Goal: Information Seeking & Learning: Learn about a topic

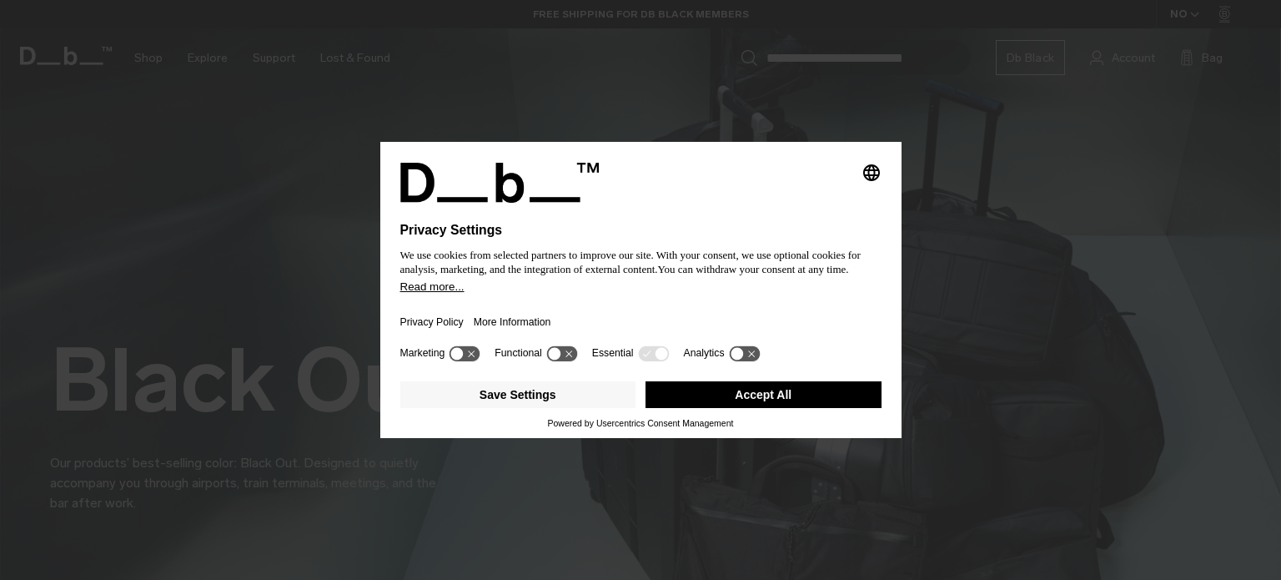
click at [757, 390] on button "Accept All" at bounding box center [763, 394] width 236 height 27
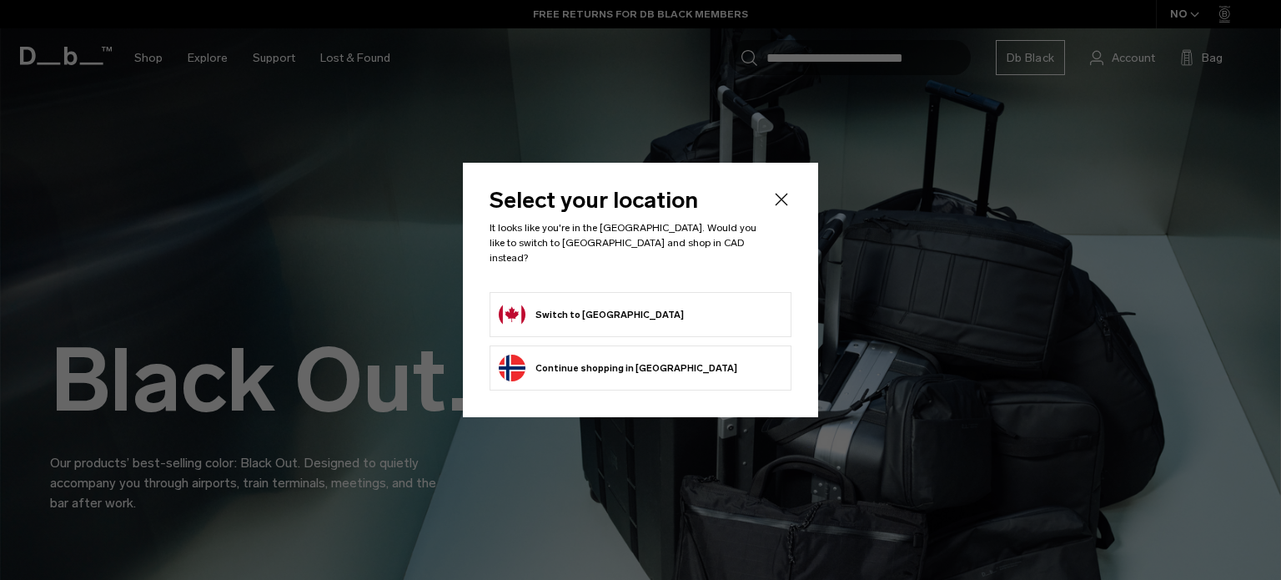
click at [975, 234] on div at bounding box center [640, 290] width 1281 height 580
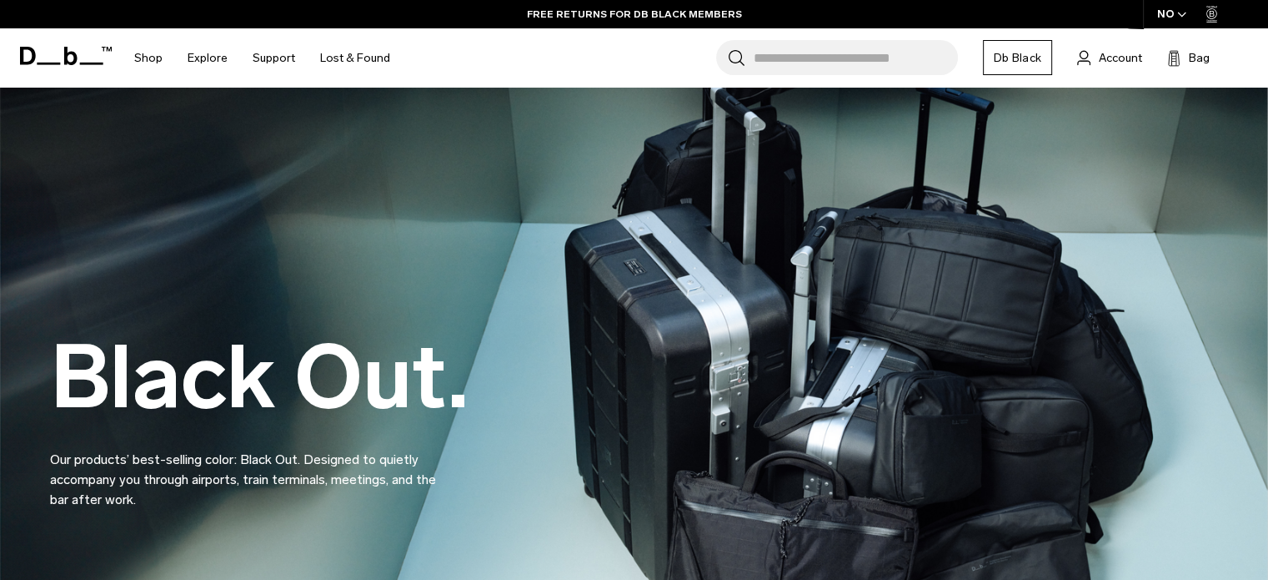
click at [1181, 18] on icon "button" at bounding box center [1181, 15] width 9 height 6
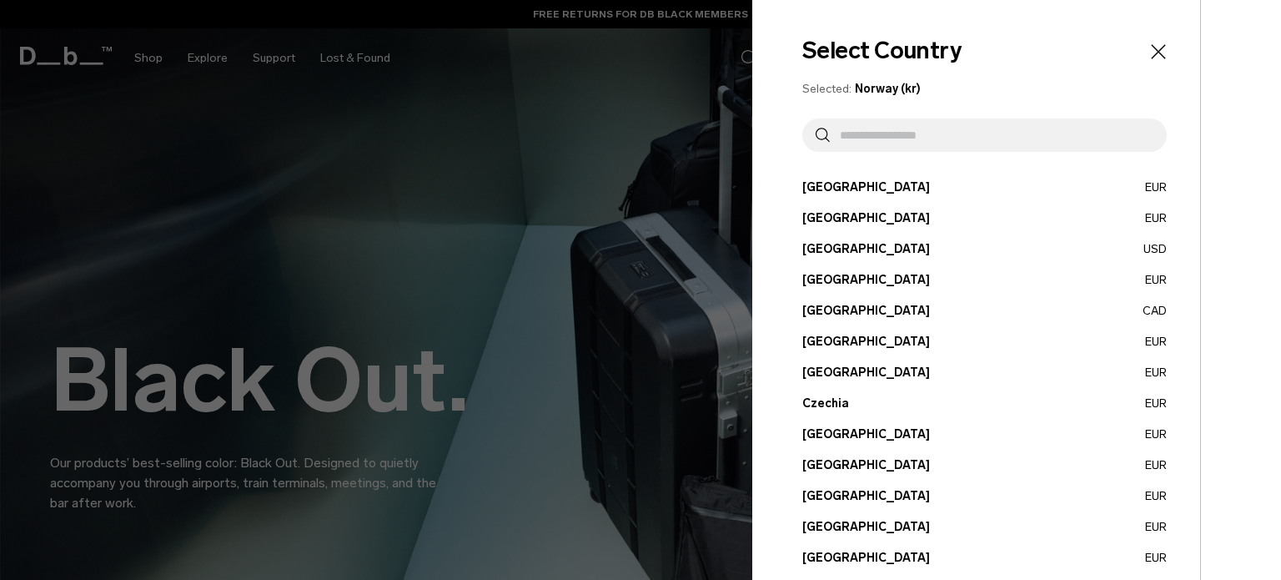
click at [899, 138] on input "text" at bounding box center [992, 134] width 324 height 33
click at [831, 314] on button "Canada CAD" at bounding box center [984, 311] width 364 height 18
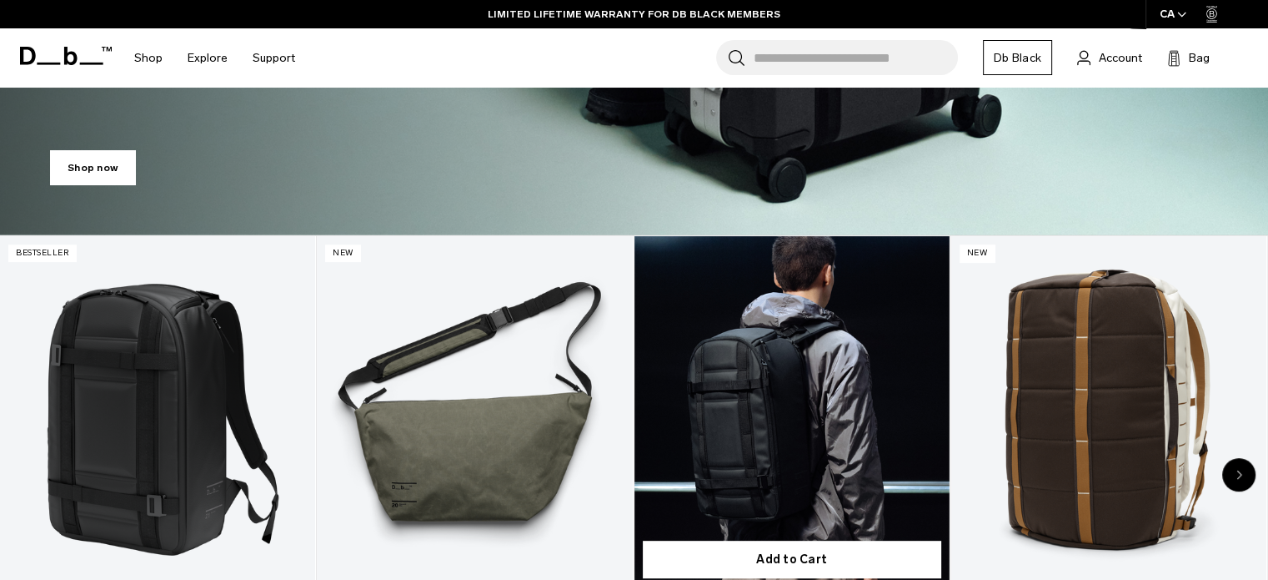
scroll to position [667, 0]
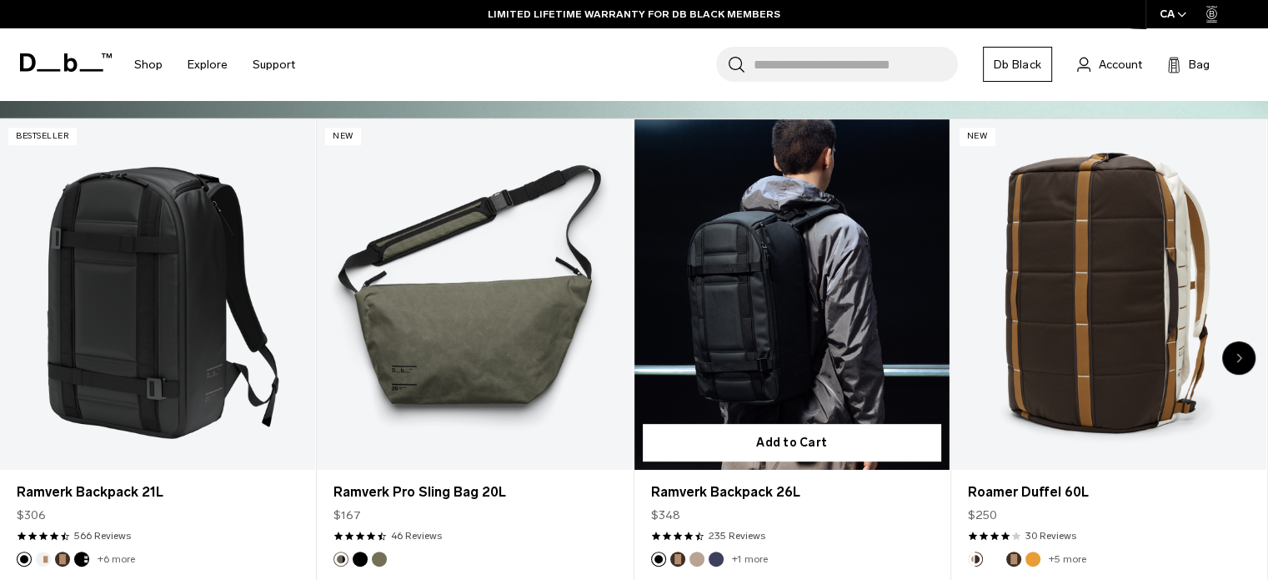
click at [796, 319] on link "Ramverk Backpack 26L" at bounding box center [792, 294] width 315 height 350
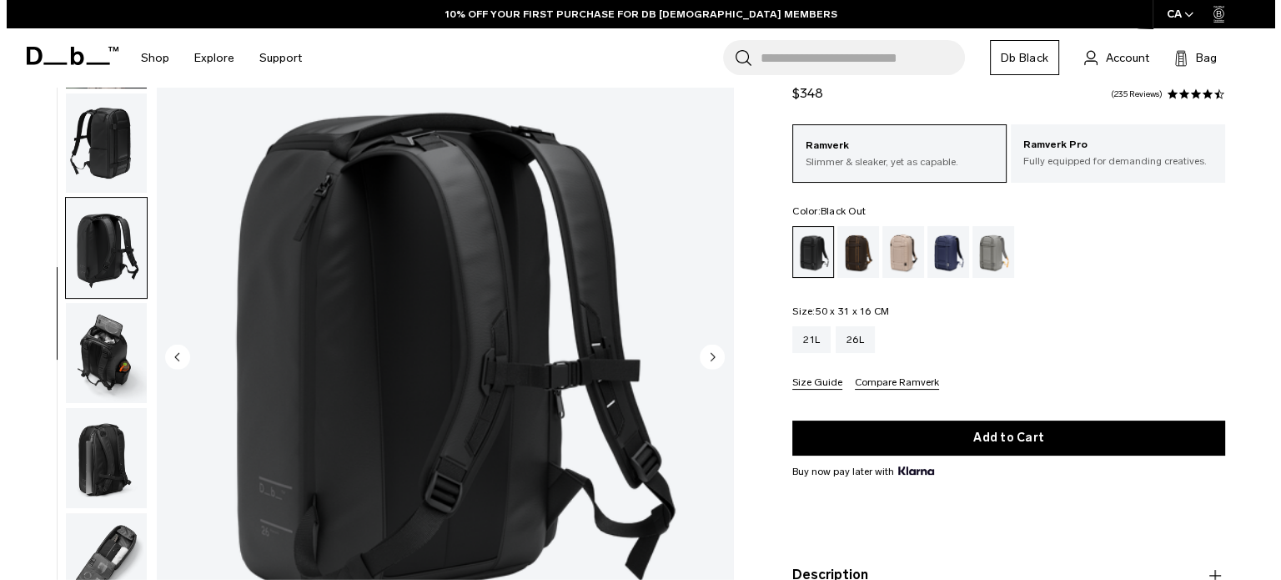
scroll to position [167, 0]
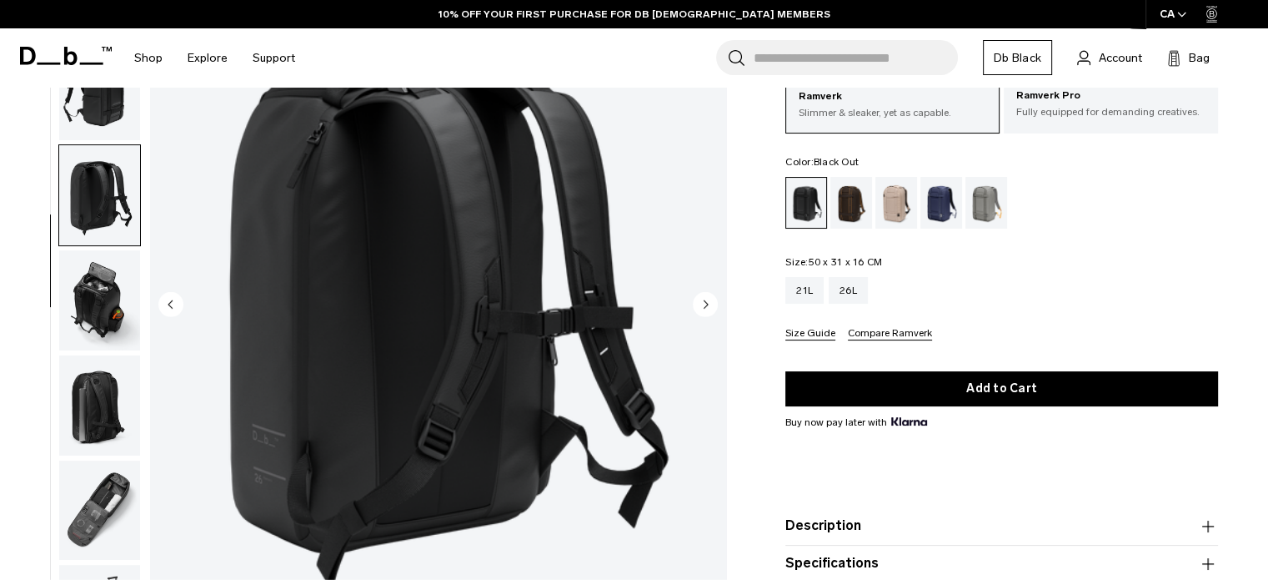
click at [704, 312] on circle "Next slide" at bounding box center [705, 303] width 25 height 25
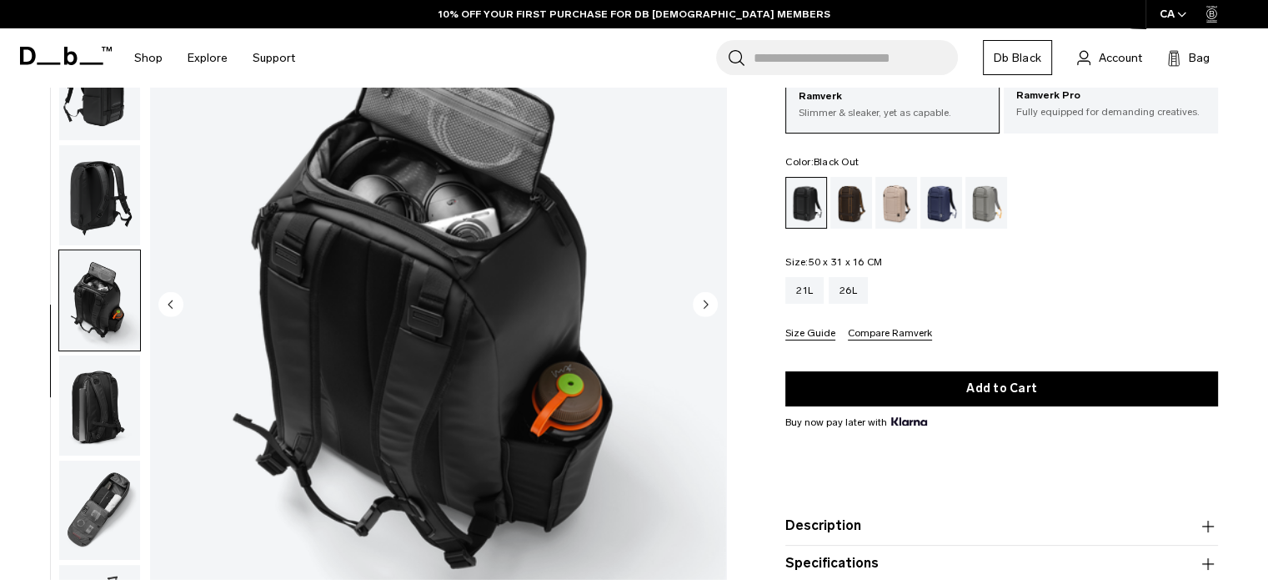
click at [704, 312] on circle "Next slide" at bounding box center [705, 303] width 25 height 25
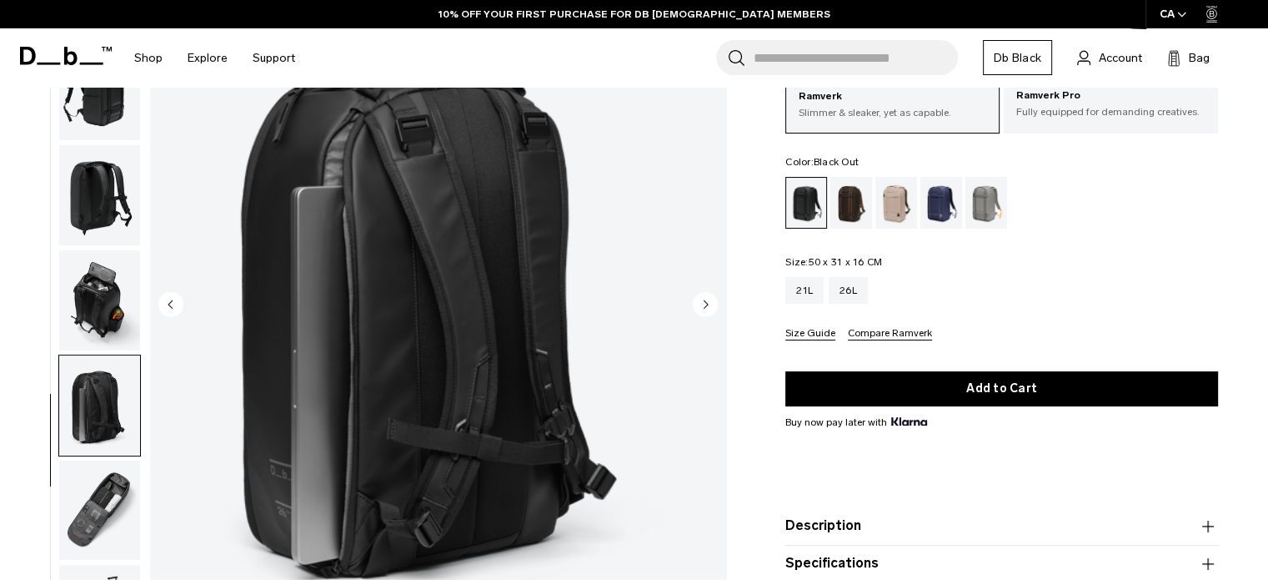
click at [704, 312] on circle "Next slide" at bounding box center [705, 303] width 25 height 25
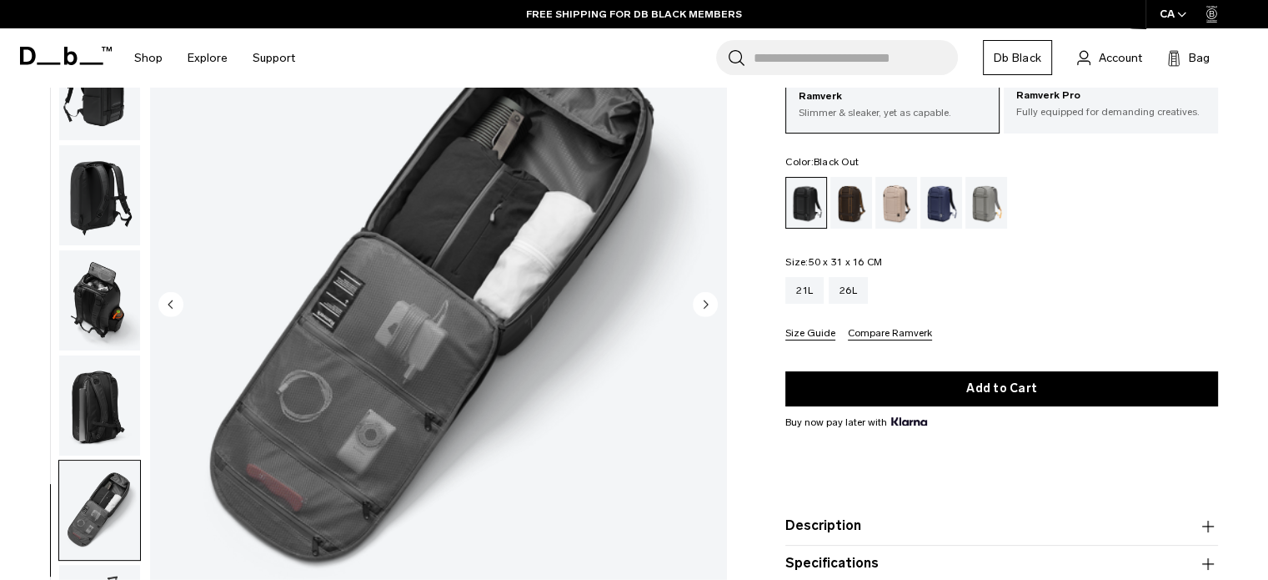
click at [704, 312] on circle "Next slide" at bounding box center [705, 303] width 25 height 25
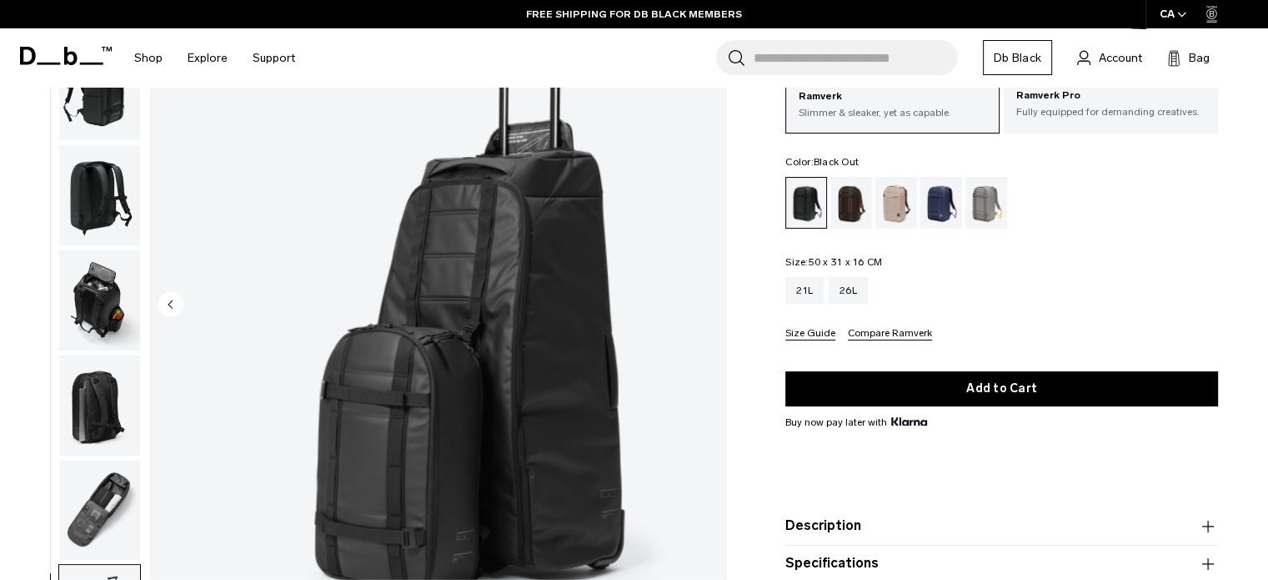
click at [704, 312] on img "8 / 8" at bounding box center [438, 306] width 576 height 720
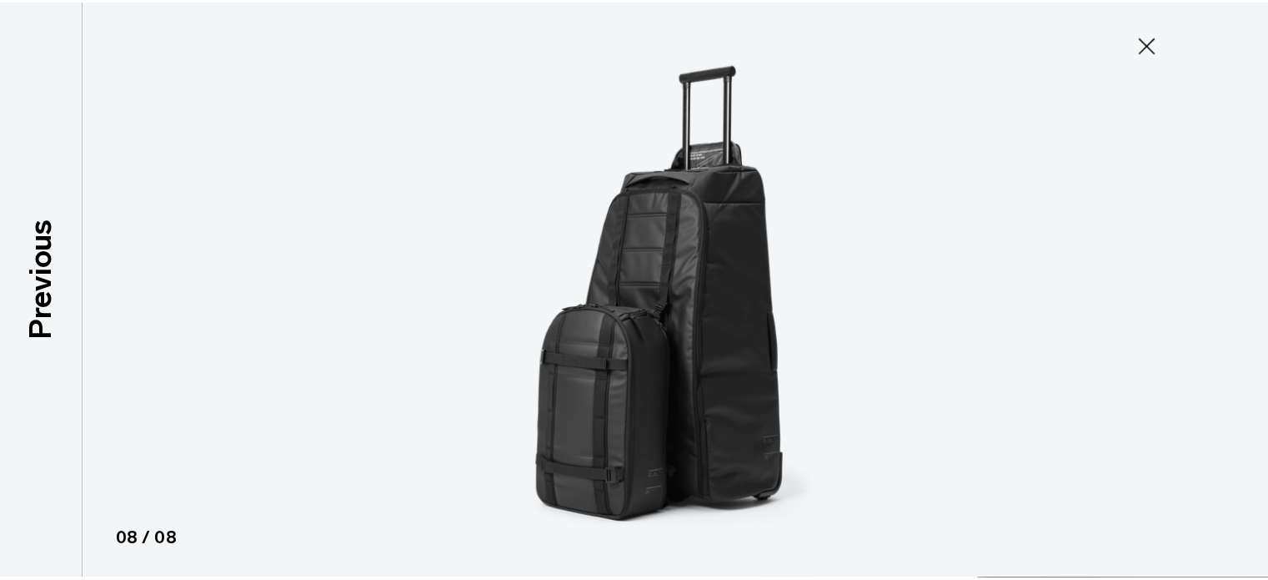
scroll to position [107, 0]
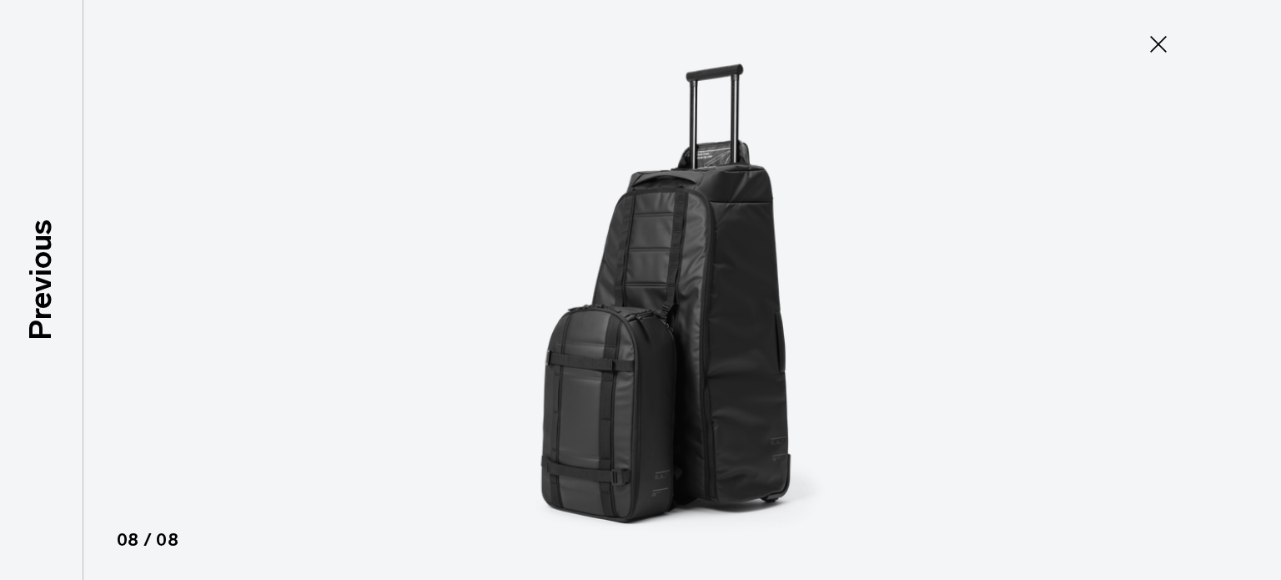
click at [1148, 43] on icon at bounding box center [1158, 44] width 27 height 27
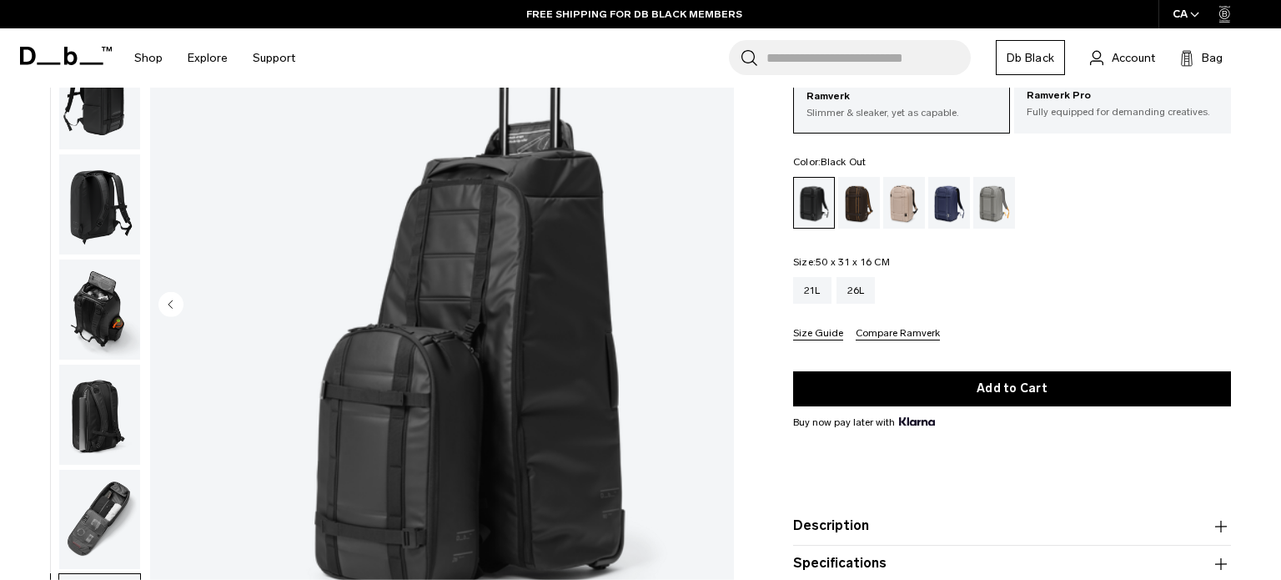
scroll to position [117, 0]
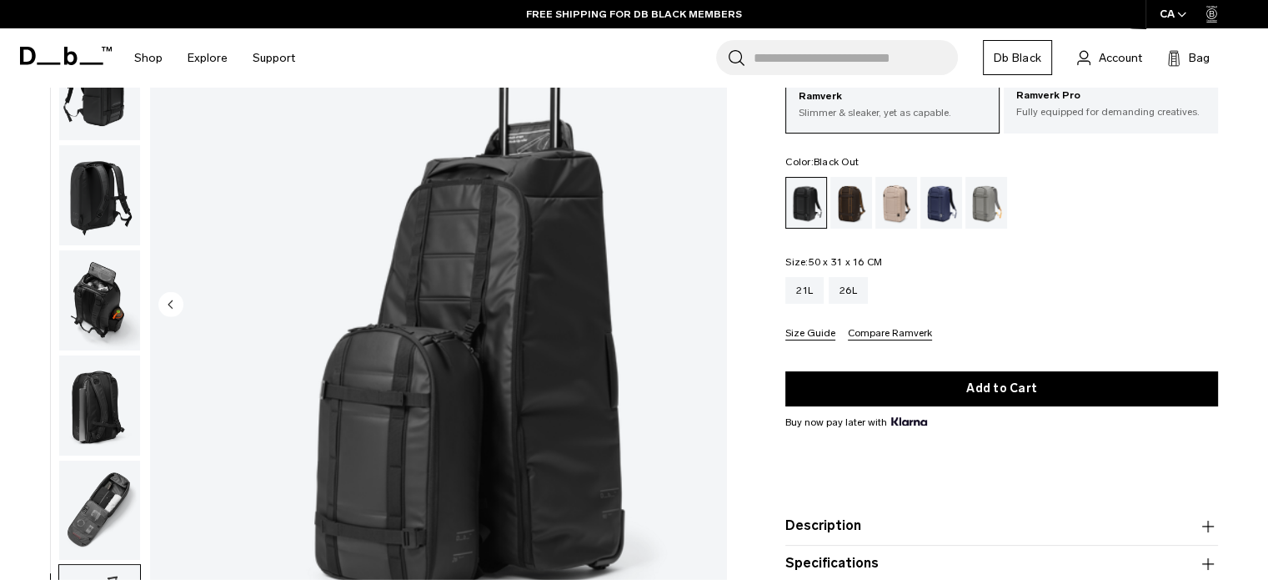
click at [173, 305] on circle "Previous slide" at bounding box center [170, 303] width 25 height 25
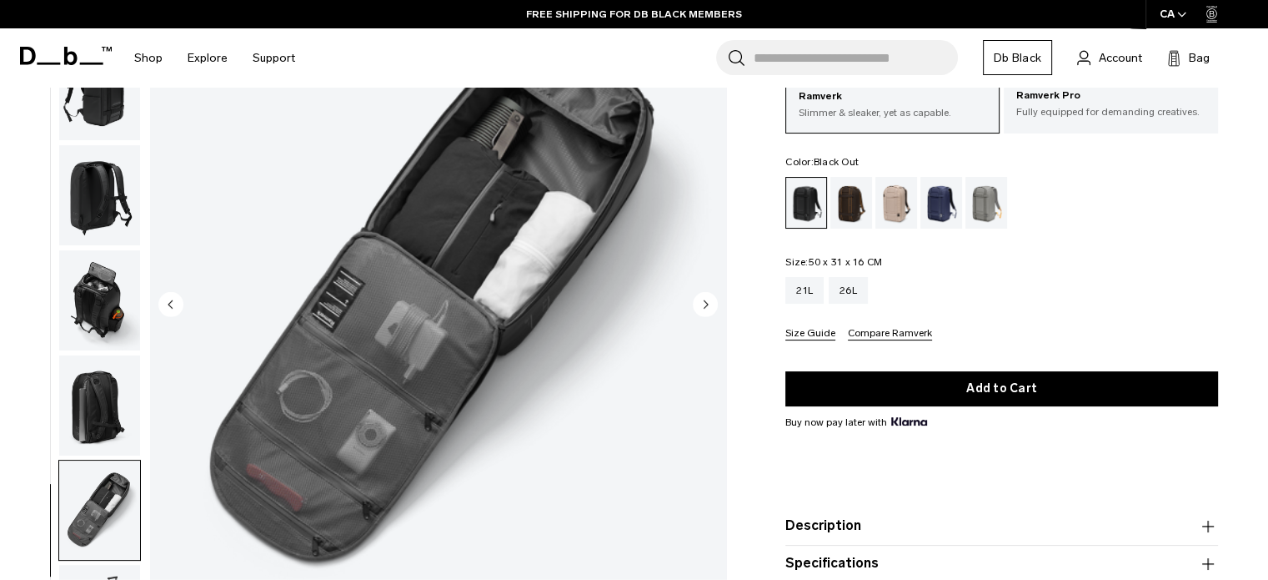
click at [173, 305] on circle "Previous slide" at bounding box center [170, 303] width 25 height 25
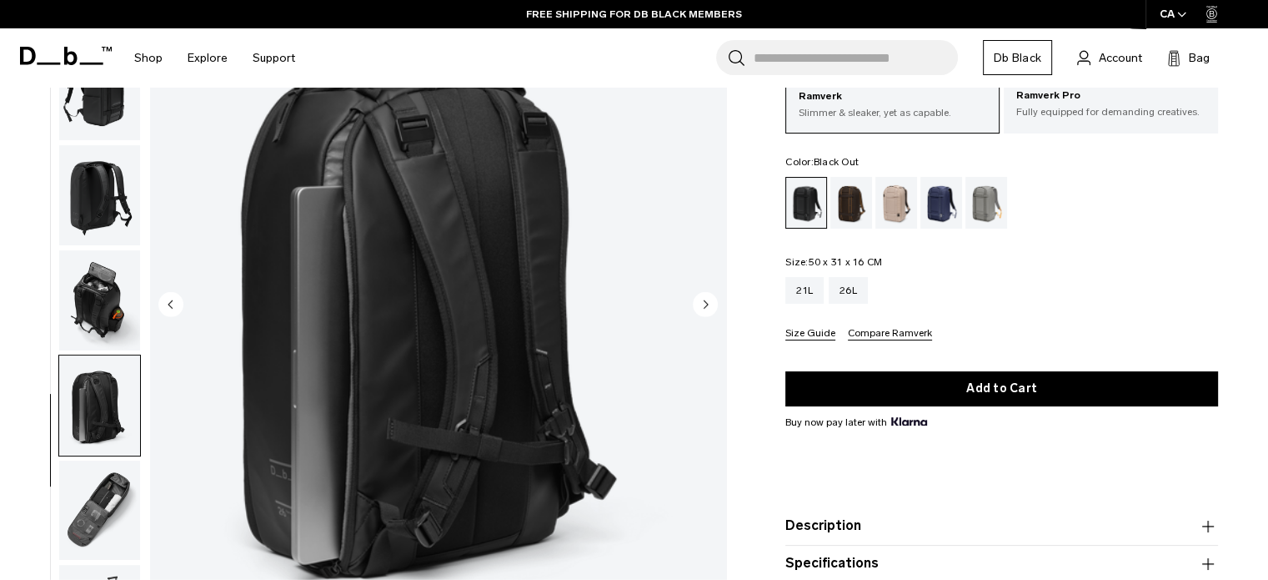
click at [720, 309] on img "6 / 8" at bounding box center [438, 306] width 576 height 720
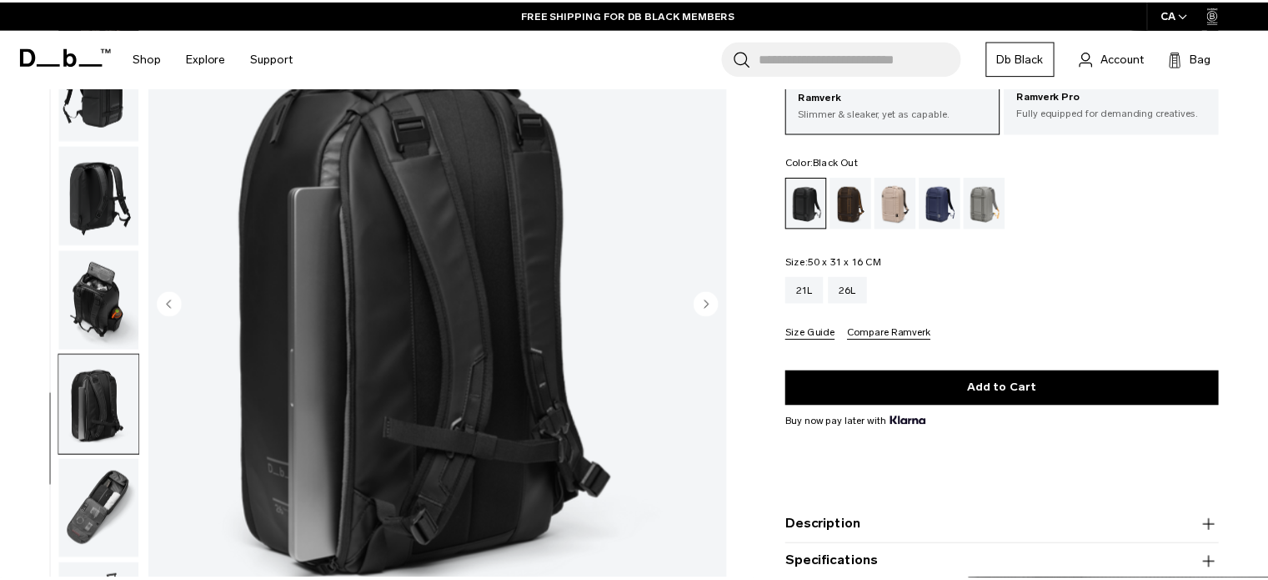
scroll to position [107, 0]
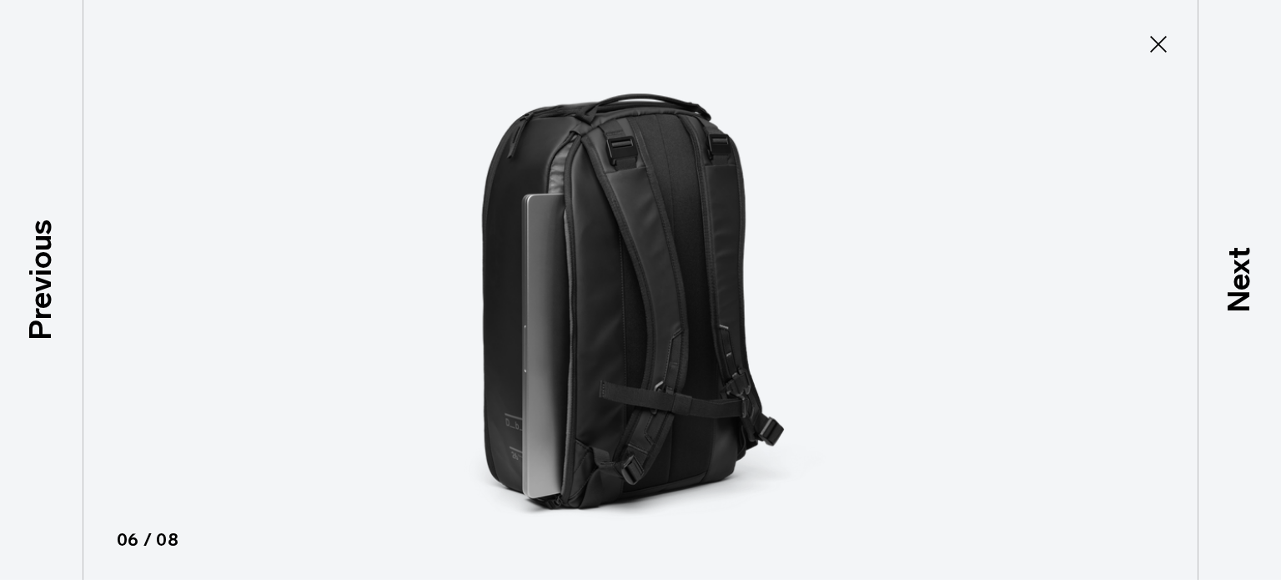
click at [1074, 319] on div at bounding box center [640, 290] width 1281 height 580
click at [579, 288] on img at bounding box center [640, 290] width 750 height 580
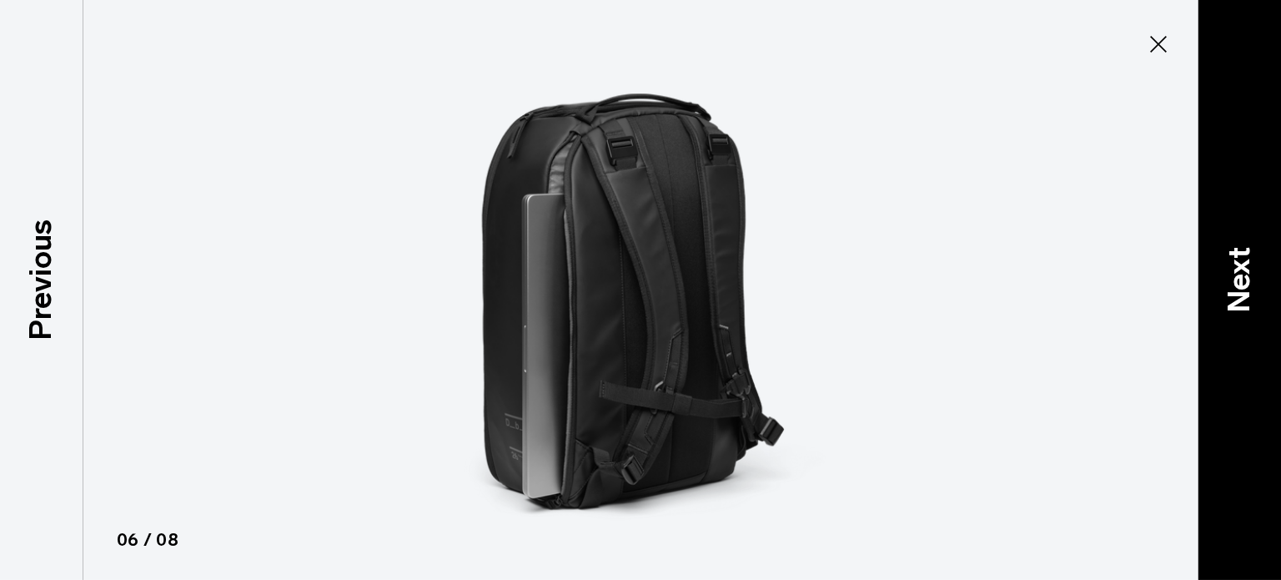
click at [1232, 269] on p "Next" at bounding box center [1239, 280] width 45 height 66
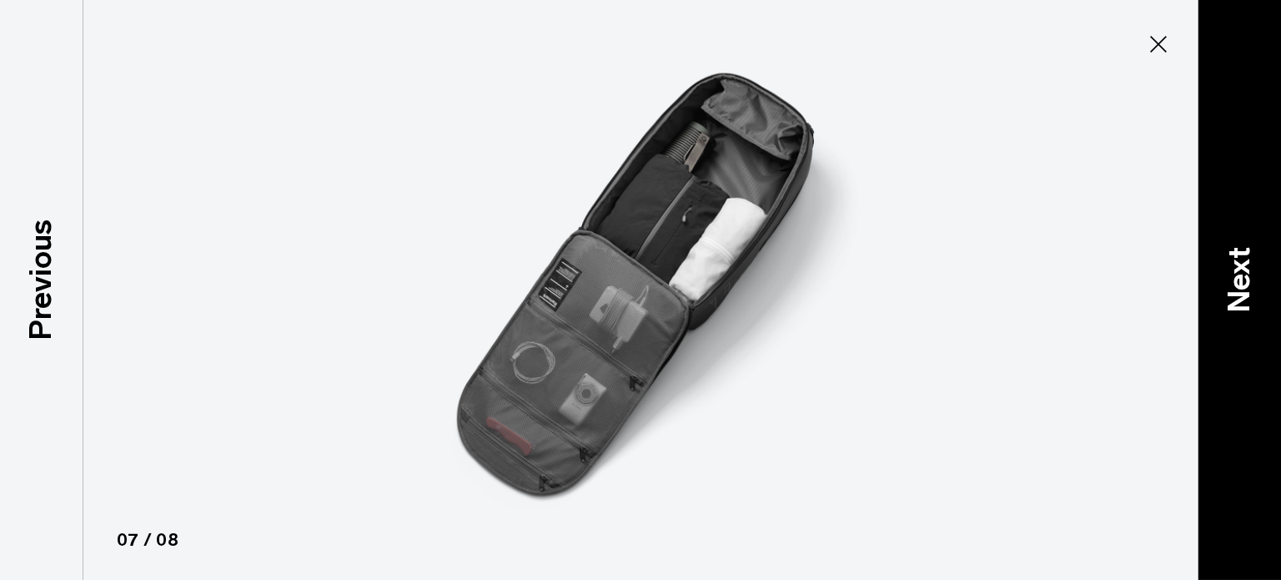
click at [1232, 269] on p "Next" at bounding box center [1239, 280] width 45 height 66
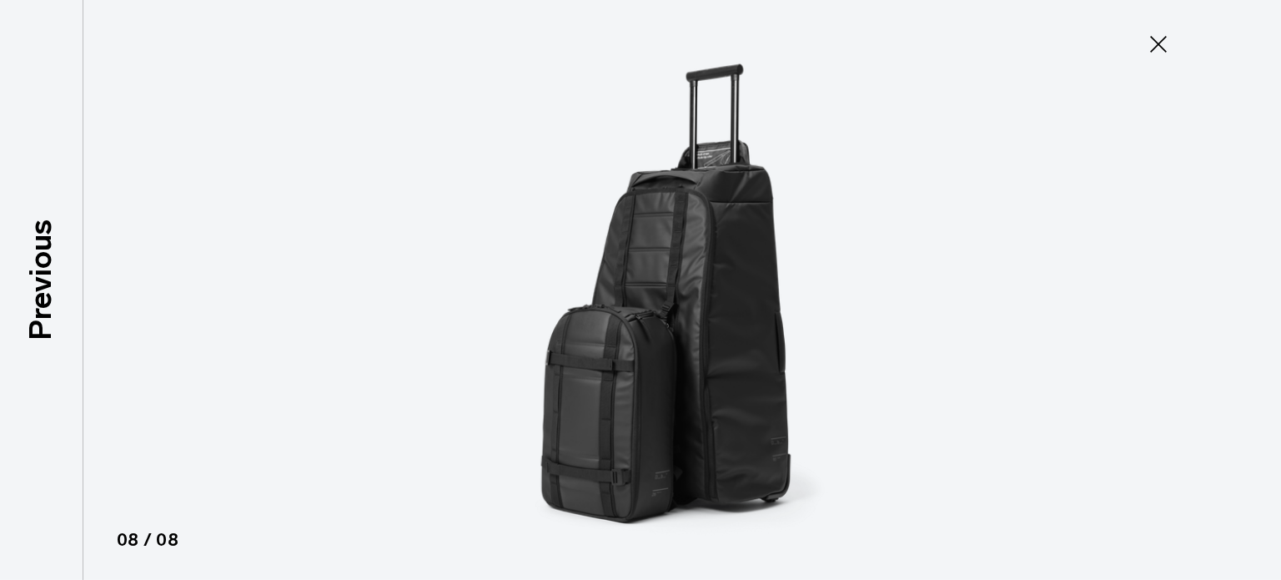
click at [1232, 269] on div at bounding box center [640, 290] width 1281 height 580
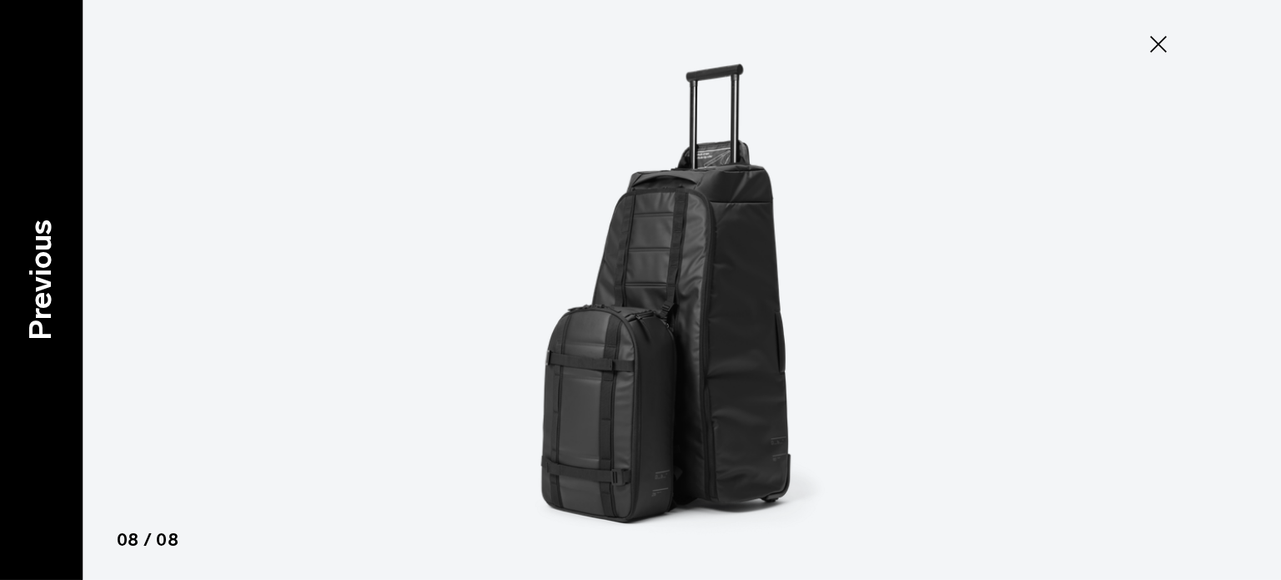
click at [31, 268] on p "Previous" at bounding box center [40, 279] width 45 height 121
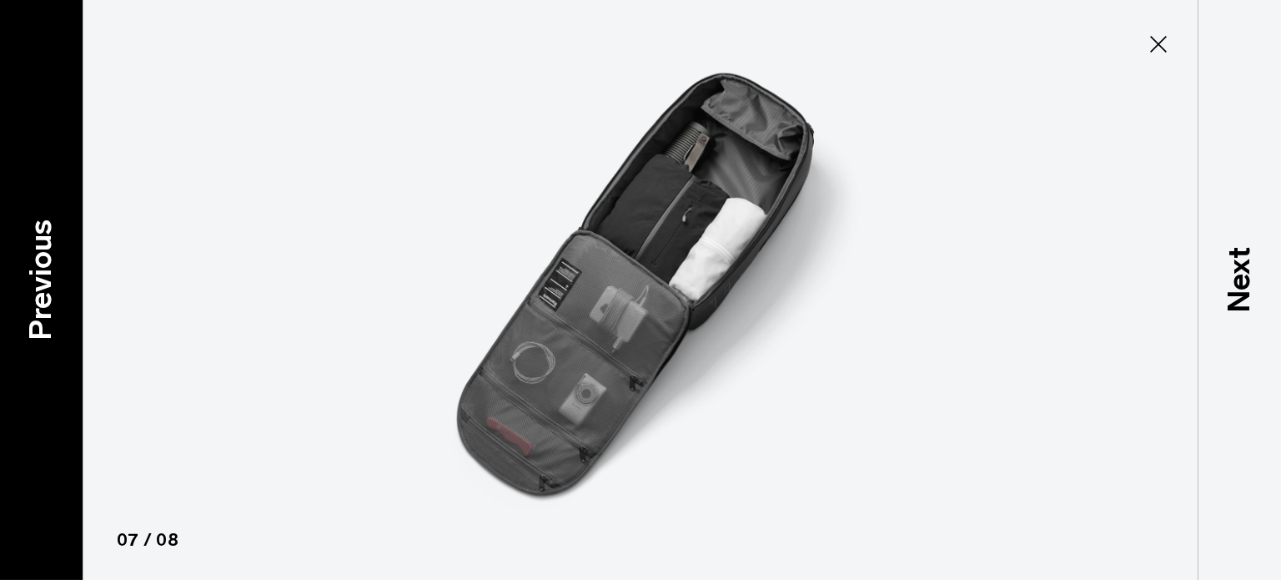
click at [31, 268] on p "Previous" at bounding box center [40, 279] width 45 height 121
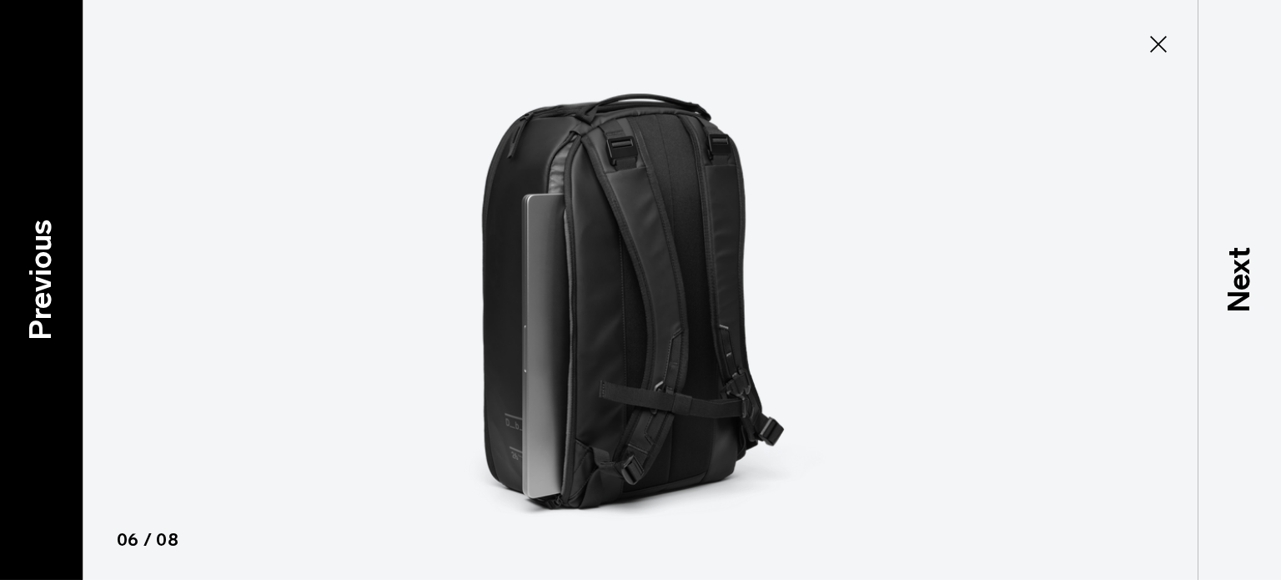
click at [31, 268] on p "Previous" at bounding box center [40, 279] width 45 height 121
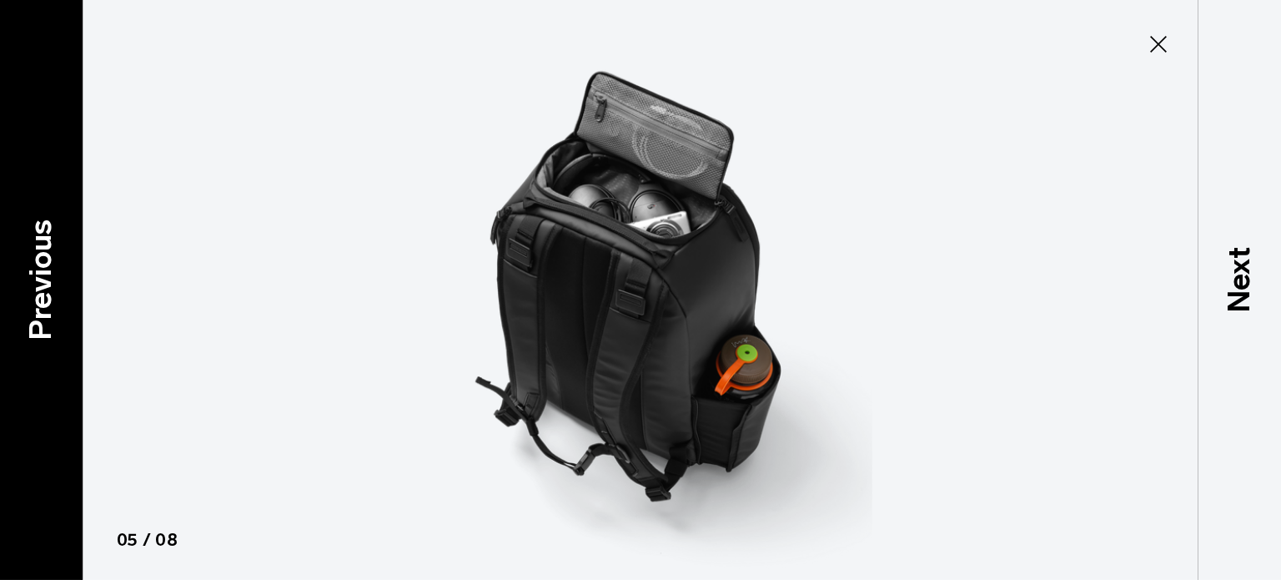
click at [31, 268] on p "Previous" at bounding box center [40, 279] width 45 height 121
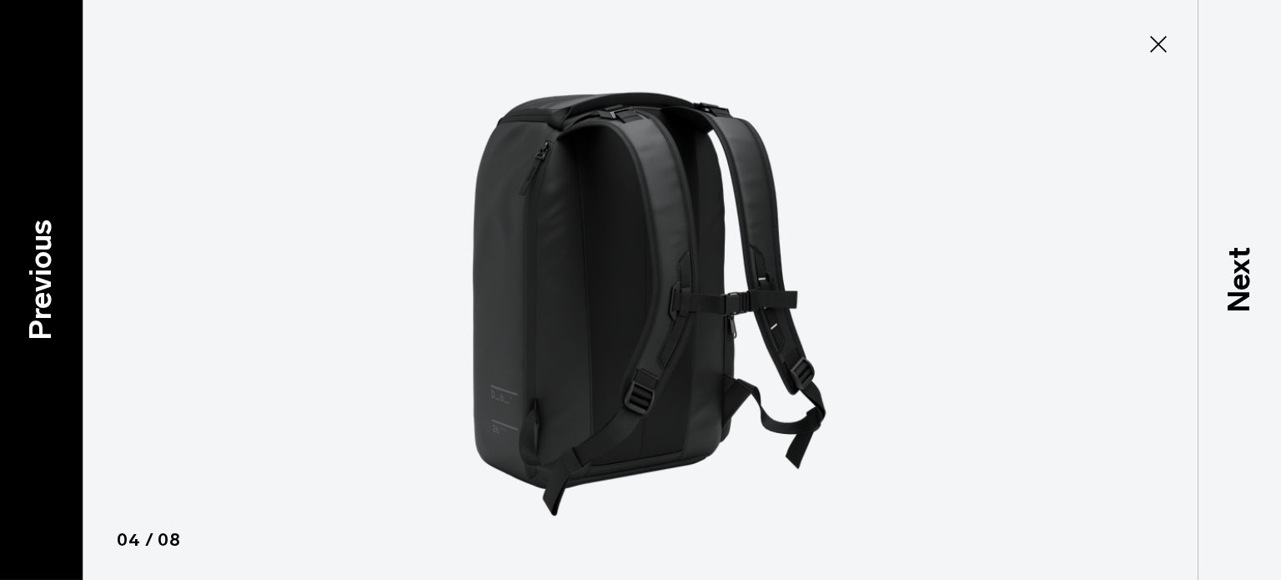
click at [31, 268] on p "Previous" at bounding box center [40, 279] width 45 height 121
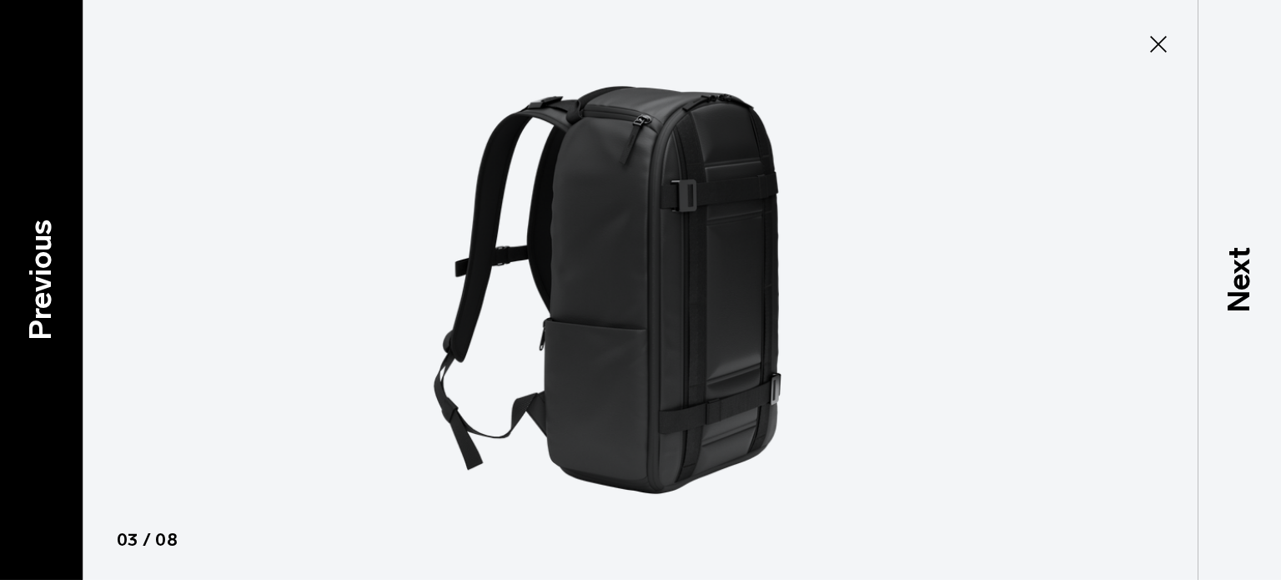
click at [31, 268] on p "Previous" at bounding box center [40, 279] width 45 height 121
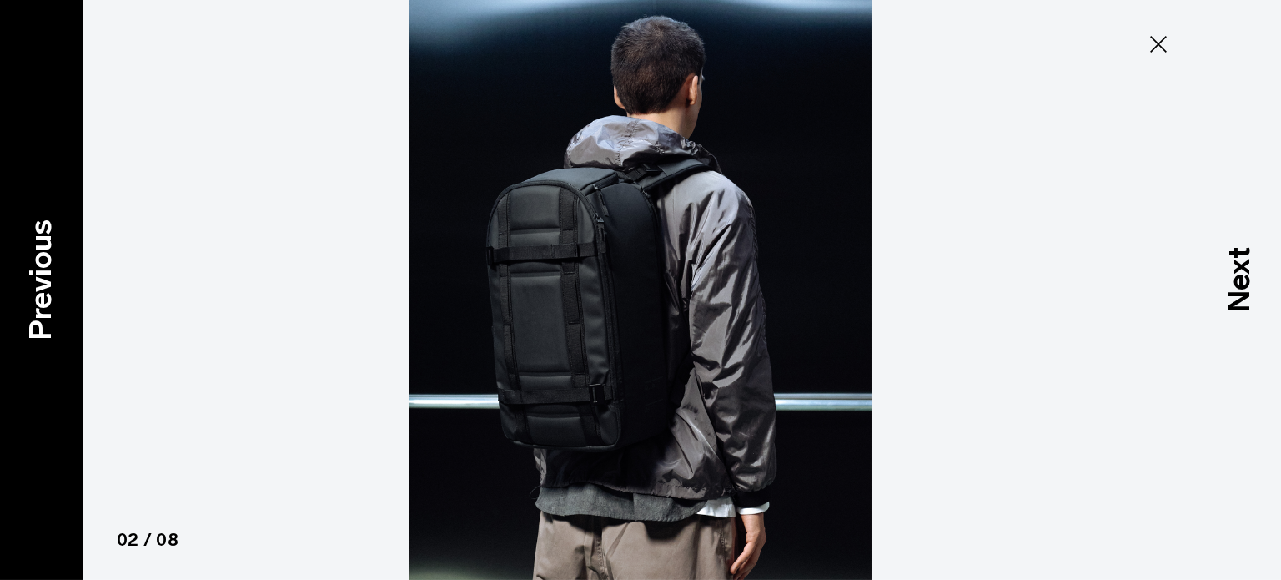
click at [31, 268] on p "Previous" at bounding box center [40, 279] width 45 height 121
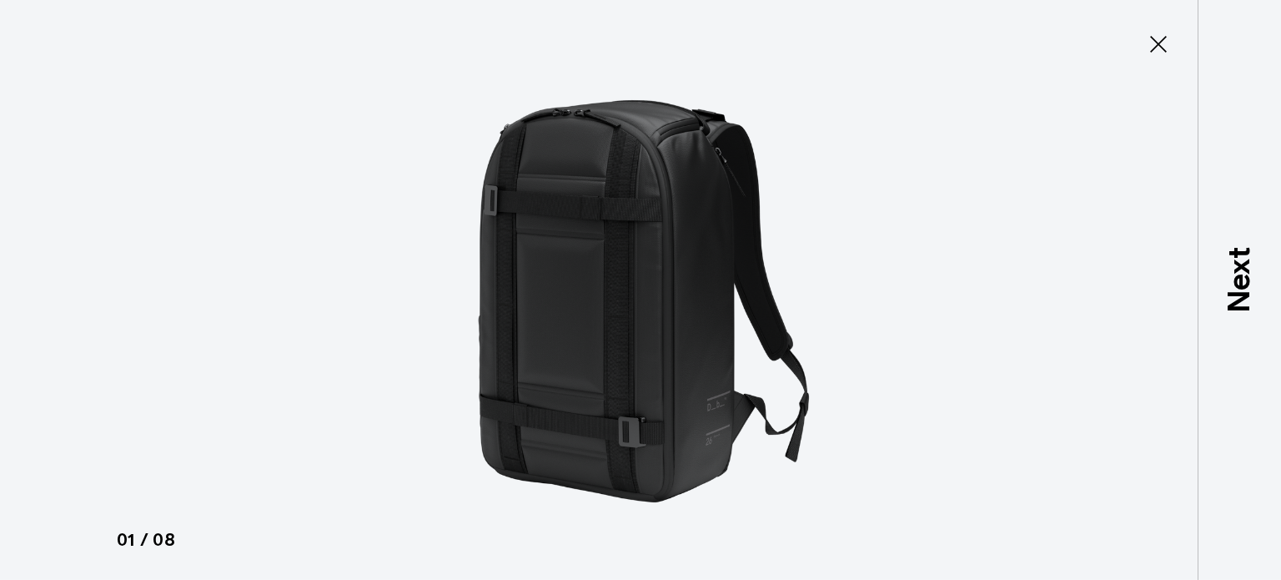
click at [31, 268] on div at bounding box center [640, 290] width 1281 height 580
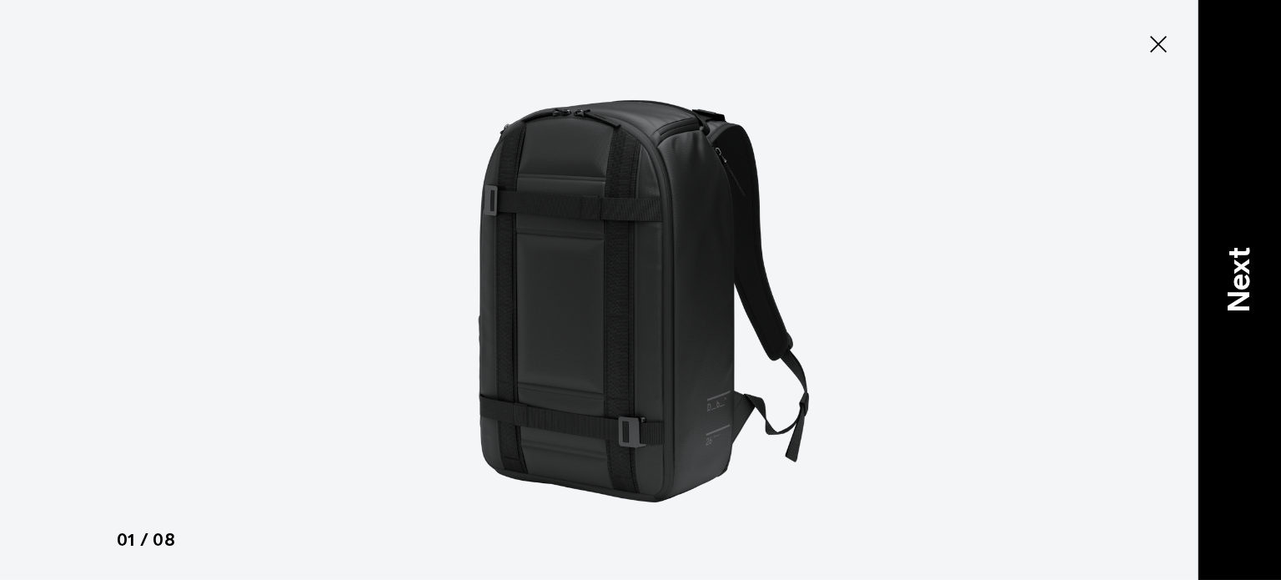
click at [1217, 286] on p "Next" at bounding box center [1239, 280] width 45 height 66
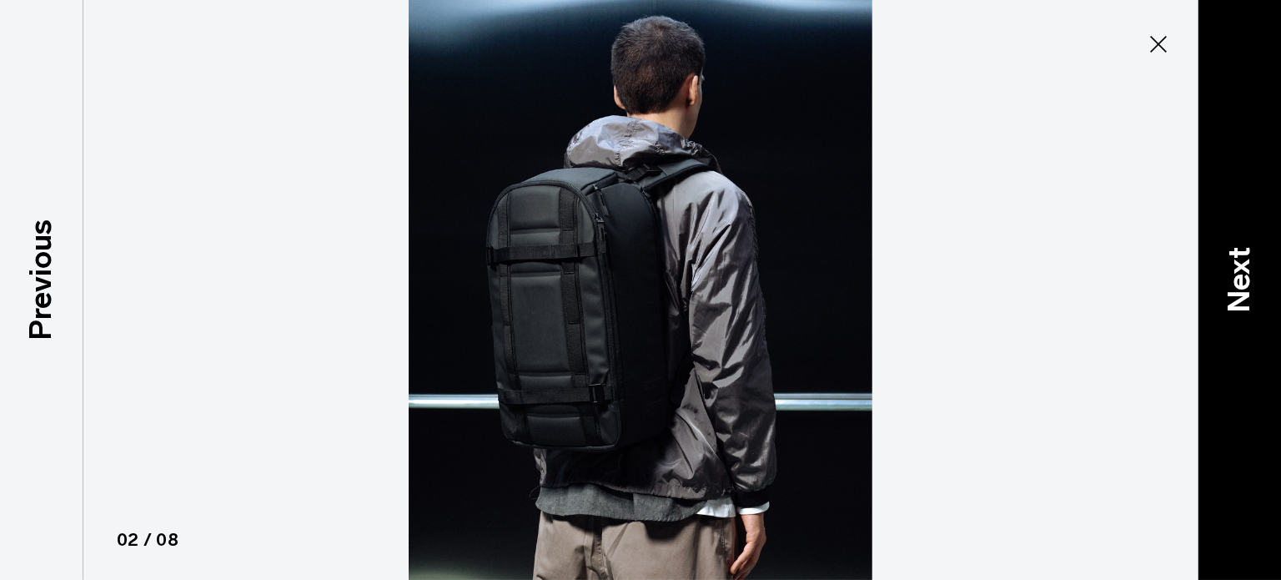
click at [1217, 286] on p "Next" at bounding box center [1239, 280] width 45 height 66
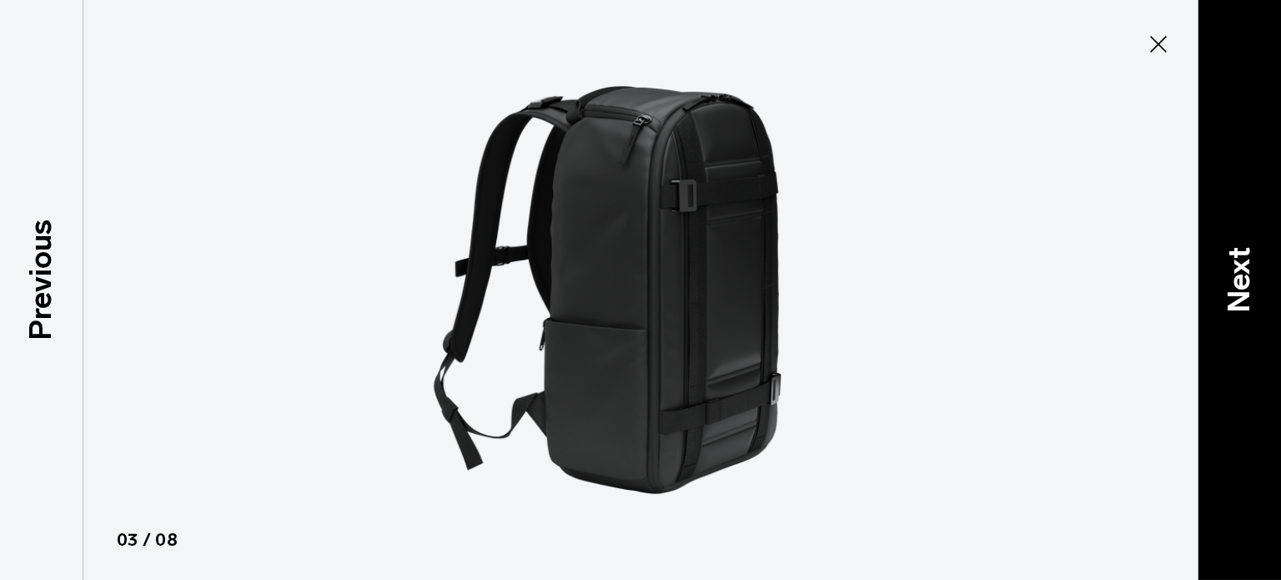
click at [1217, 286] on p "Next" at bounding box center [1239, 280] width 45 height 66
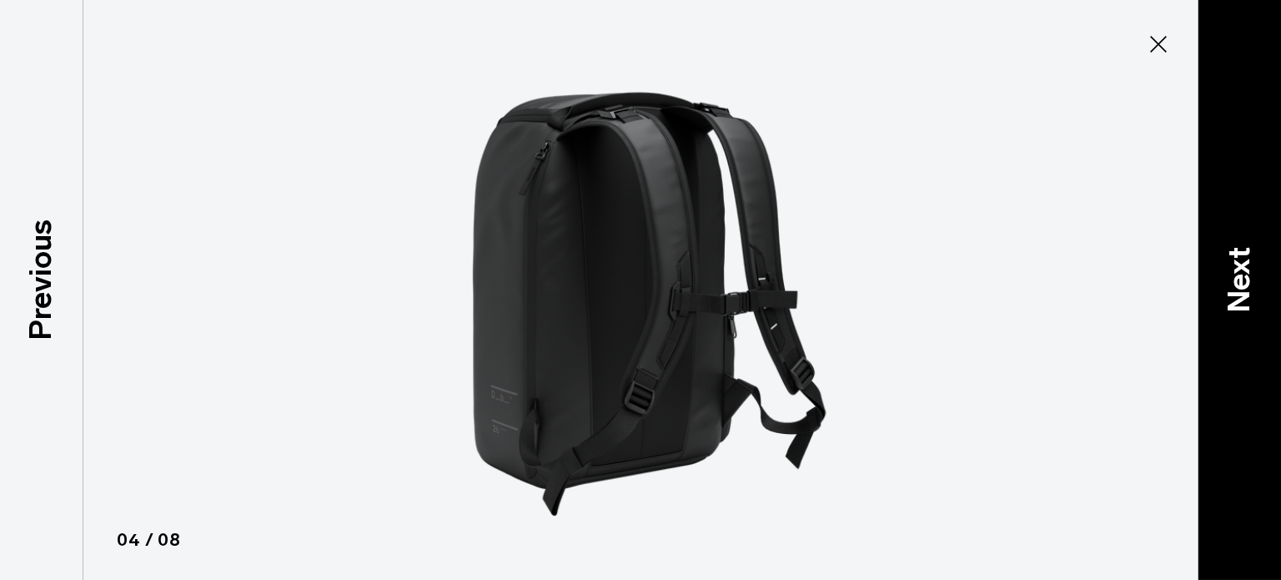
click at [1217, 286] on p "Next" at bounding box center [1239, 280] width 45 height 66
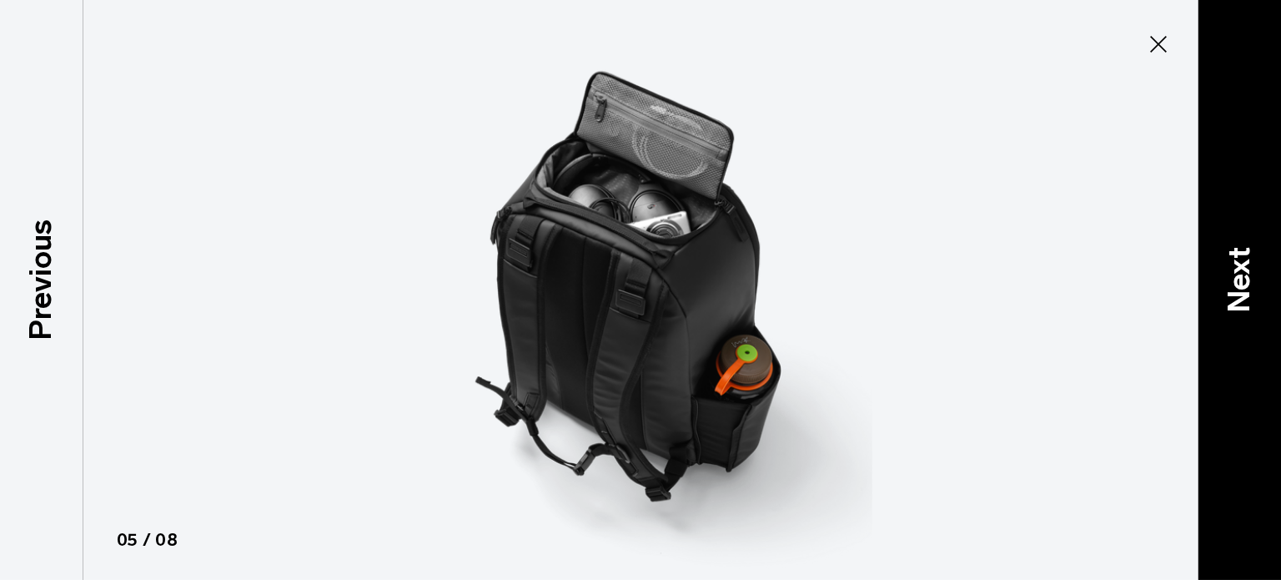
click at [1217, 286] on p "Next" at bounding box center [1239, 280] width 45 height 66
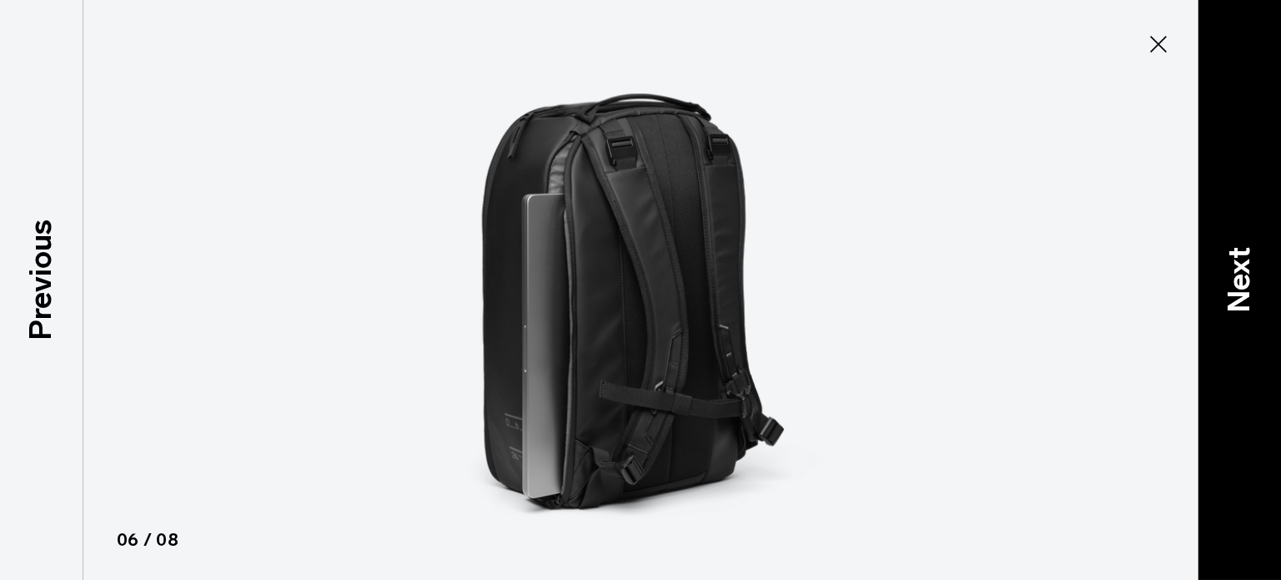
click at [1217, 286] on p "Next" at bounding box center [1239, 280] width 45 height 66
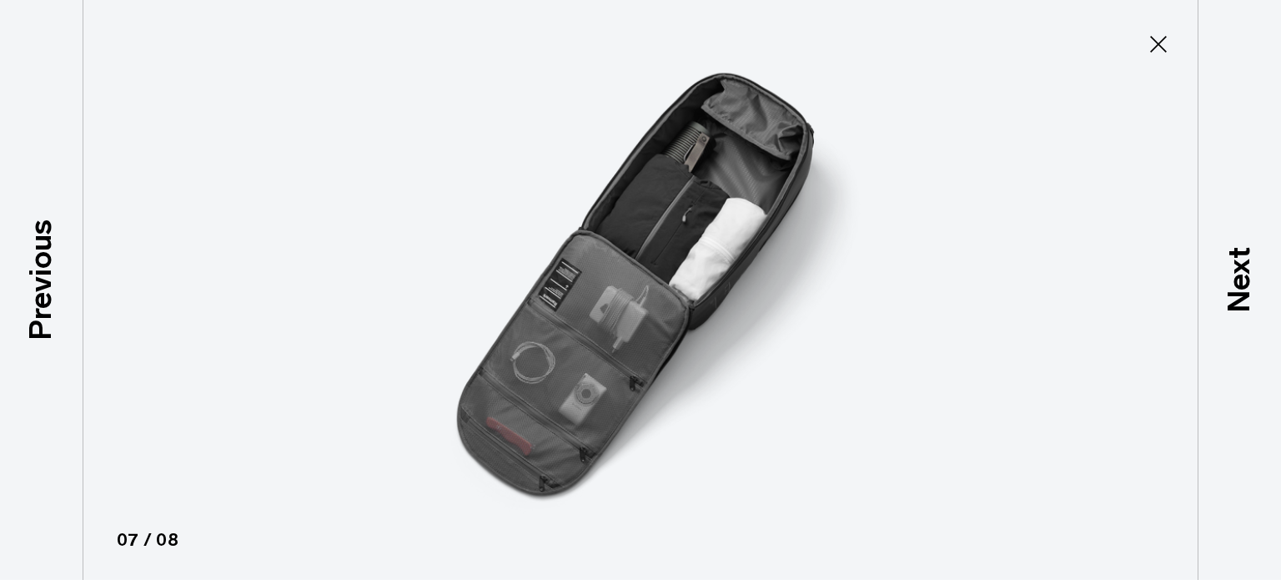
click at [1177, 38] on button "Close" at bounding box center [1158, 44] width 55 height 35
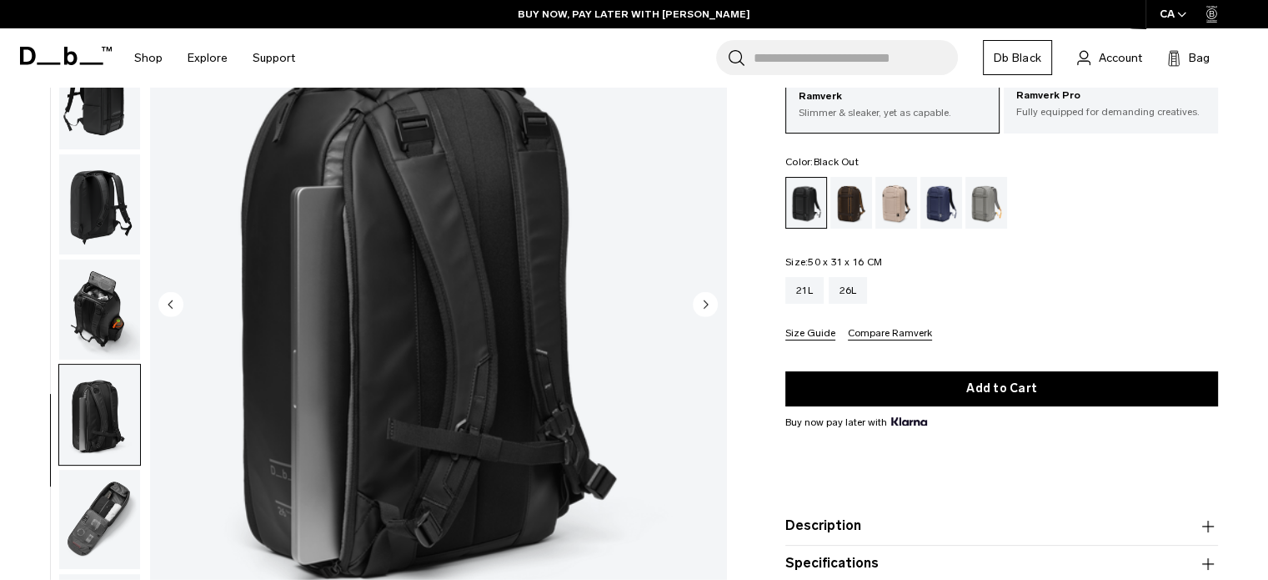
scroll to position [117, 0]
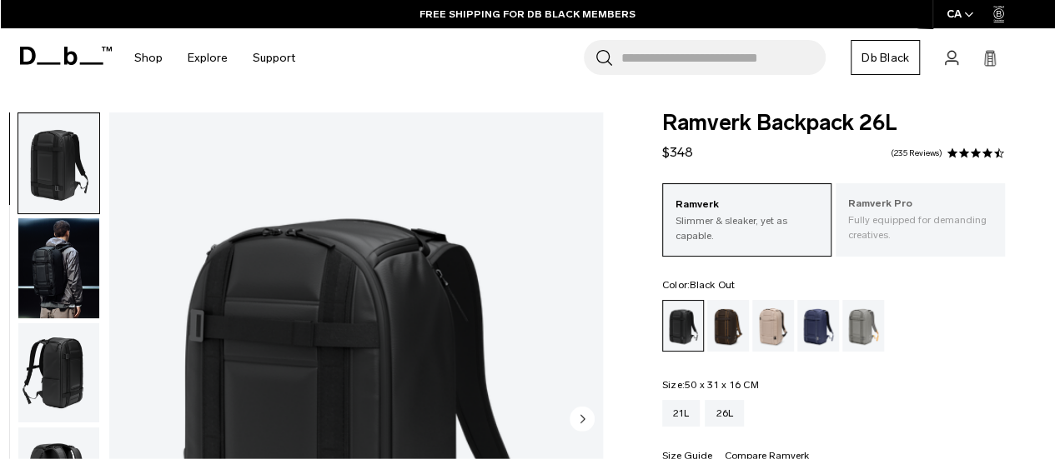
click at [871, 221] on p "Fully equipped for demanding creatives." at bounding box center [920, 228] width 144 height 30
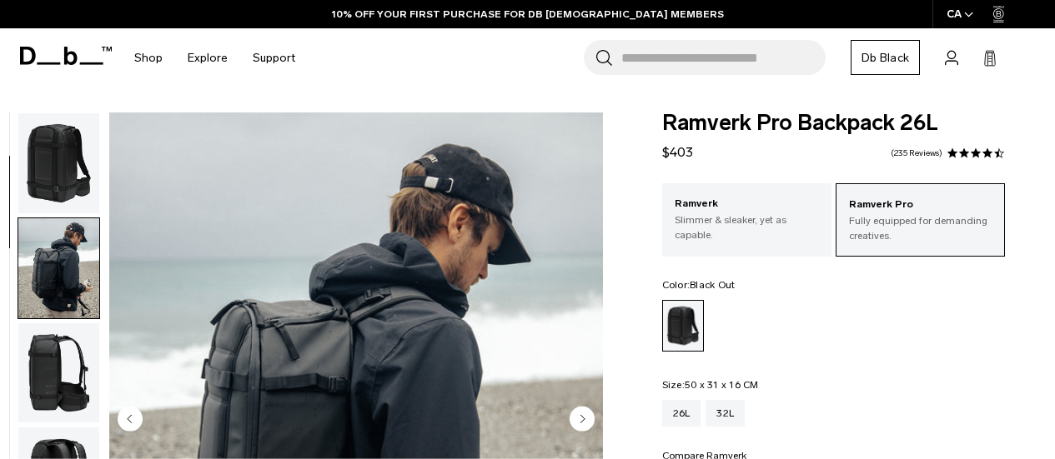
scroll to position [167, 0]
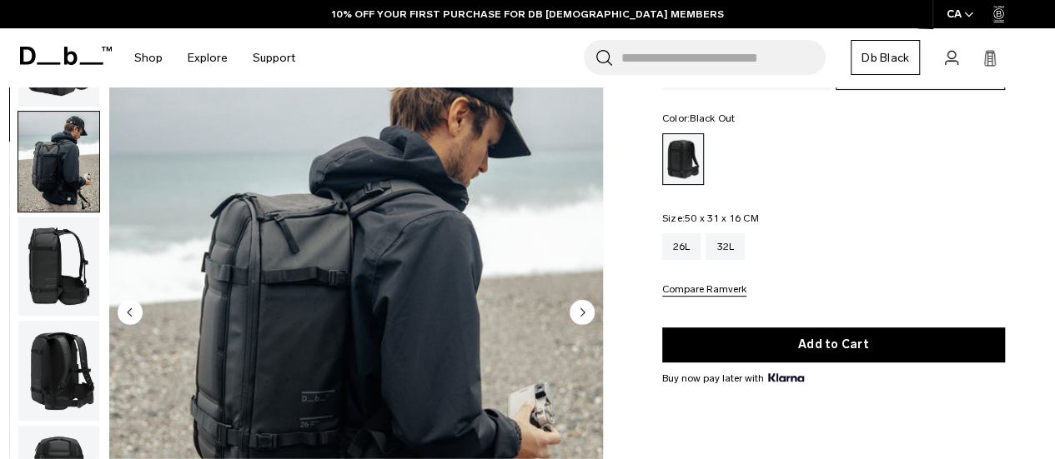
click at [43, 322] on img "button" at bounding box center [58, 372] width 81 height 100
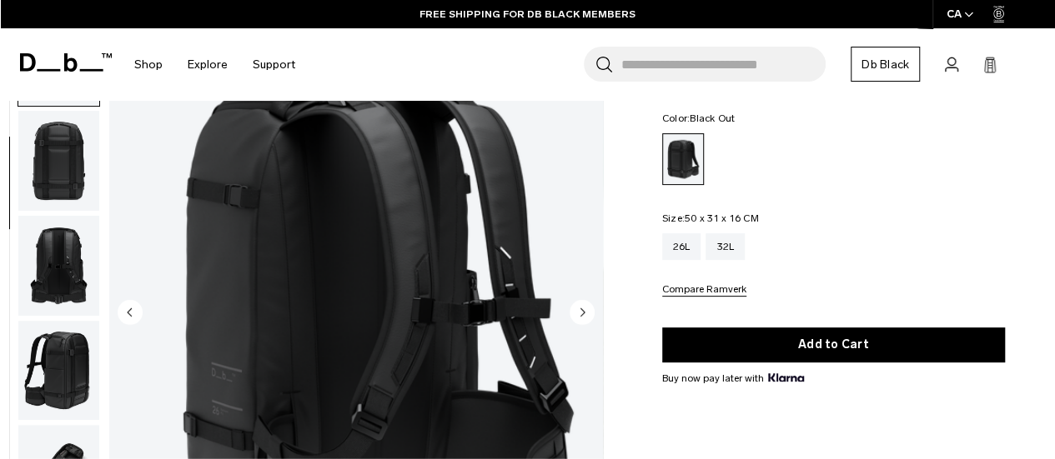
click at [60, 365] on img "button" at bounding box center [58, 371] width 81 height 100
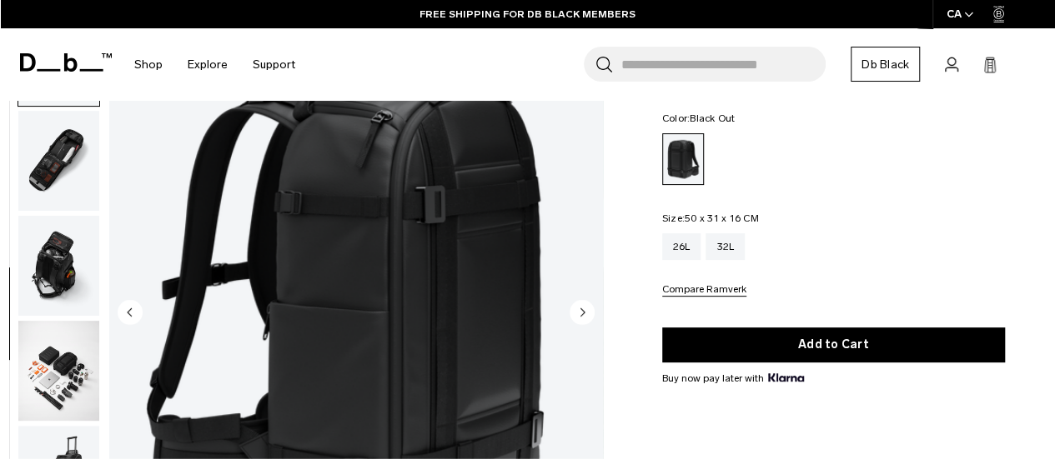
scroll to position [630, 0]
